Goal: Task Accomplishment & Management: Use online tool/utility

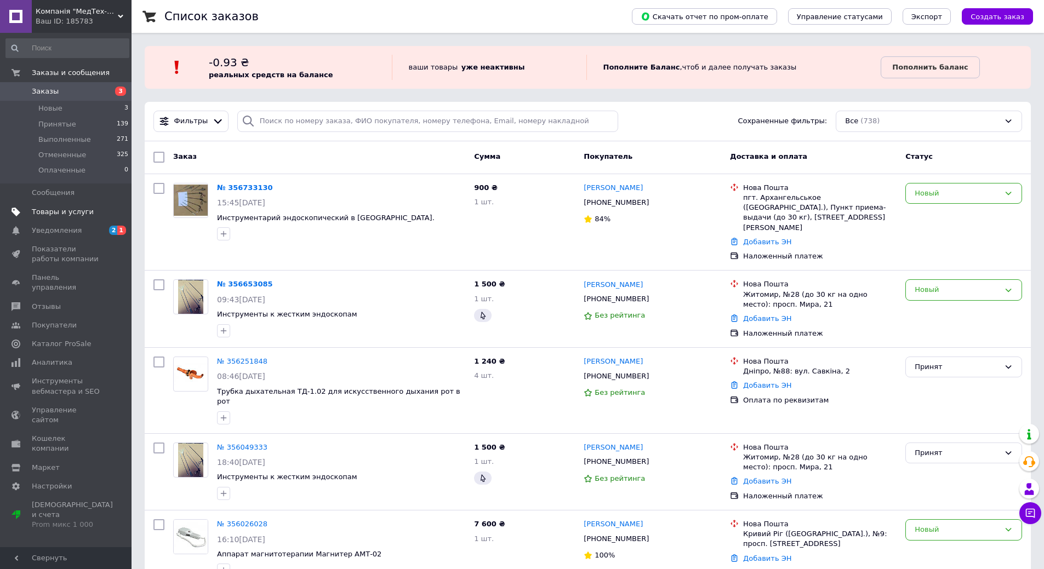
click at [67, 210] on span "Товары и услуги" at bounding box center [63, 212] width 62 height 10
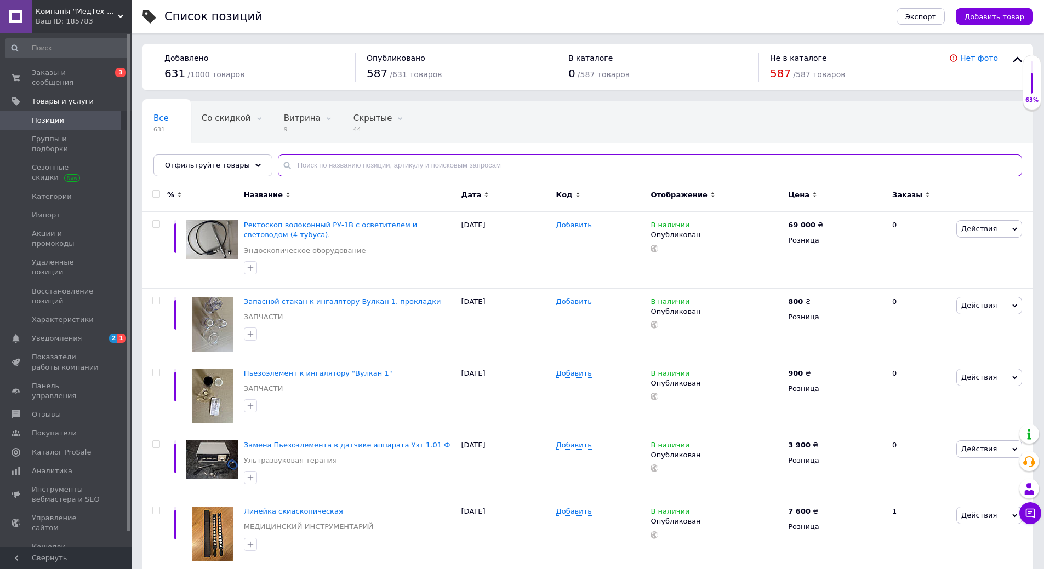
click at [343, 165] on input "text" at bounding box center [650, 165] width 744 height 22
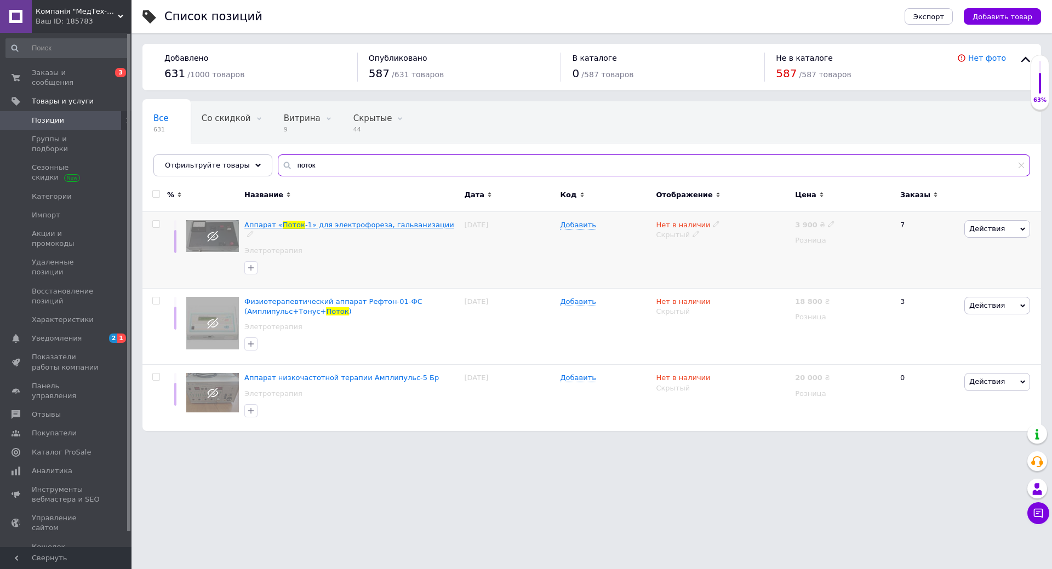
type input "поток"
click at [351, 225] on span "-1» для электрофореза, гальванизации" at bounding box center [379, 225] width 149 height 8
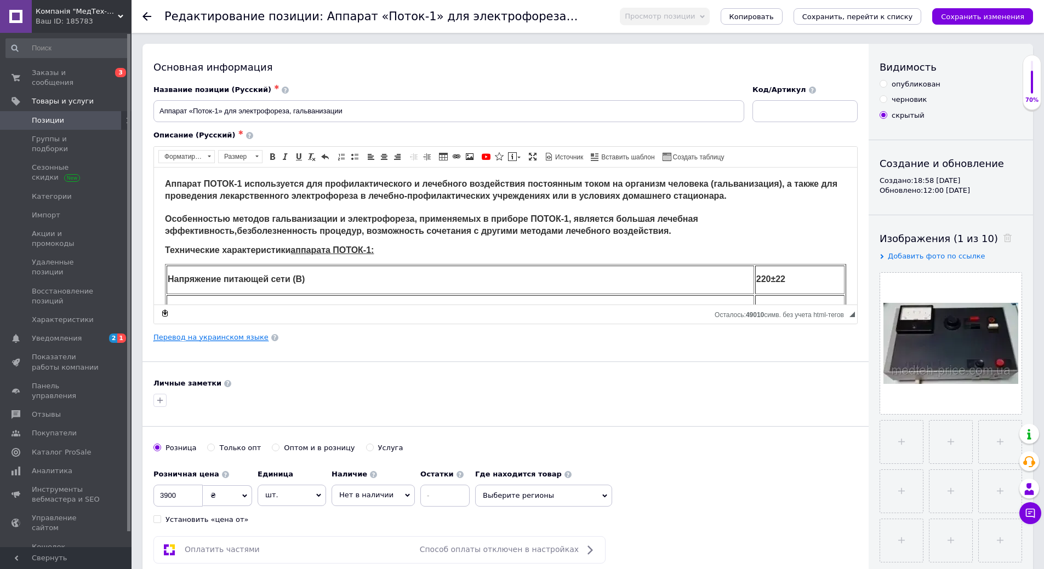
click at [230, 335] on link "Перевод на украинском языке" at bounding box center [210, 337] width 115 height 9
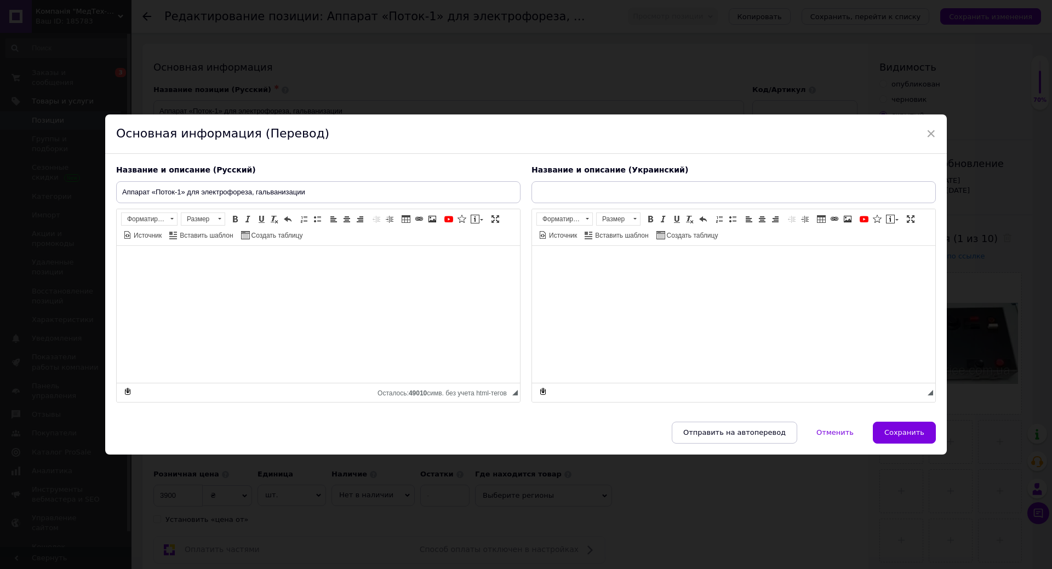
type input "Апарат «Поток-1» для електрофорезу, гальванізації."
click at [929, 131] on span "×" at bounding box center [931, 133] width 10 height 19
